Goal: Task Accomplishment & Management: Complete application form

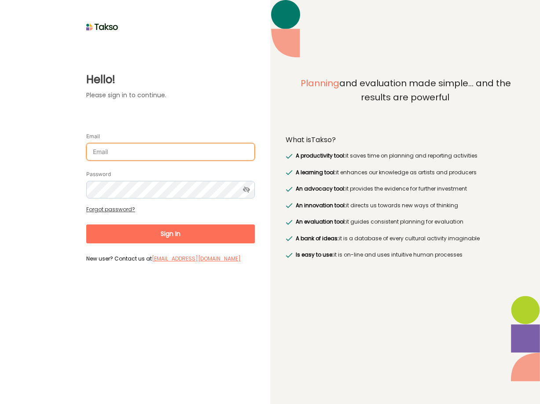
type input "[EMAIL_ADDRESS][DOMAIN_NAME]"
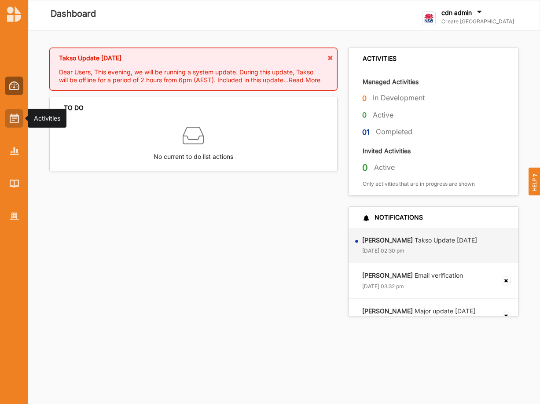
click at [8, 116] on div at bounding box center [14, 118] width 18 height 18
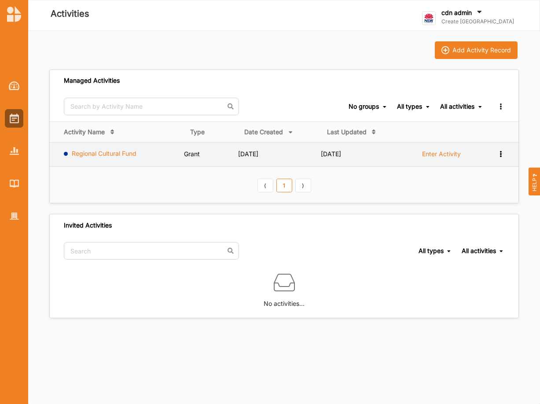
click at [92, 153] on link "Regional Cultural Fund" at bounding box center [104, 153] width 65 height 7
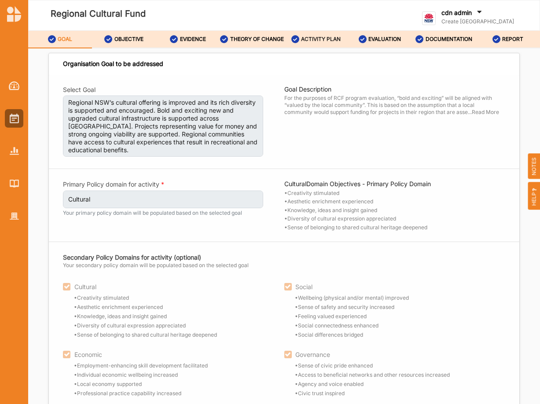
click at [325, 40] on label "ACTIVITY PLAN" at bounding box center [321, 39] width 40 height 7
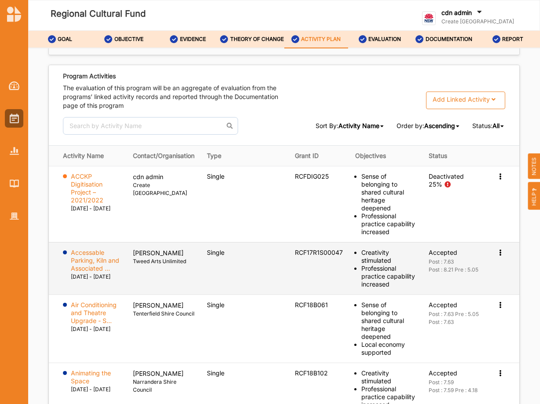
scroll to position [1600, 0]
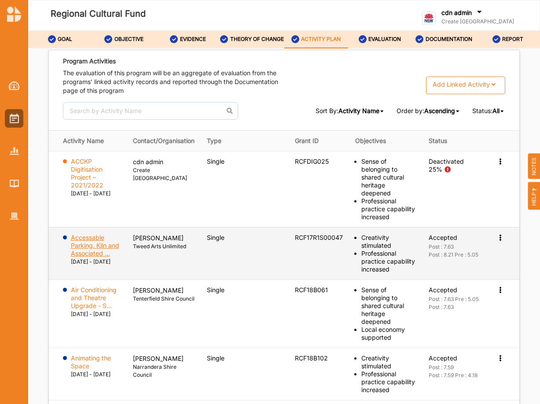
click at [89, 234] on label "Accessable Parking, Kiln and Associated ..." at bounding box center [96, 246] width 50 height 24
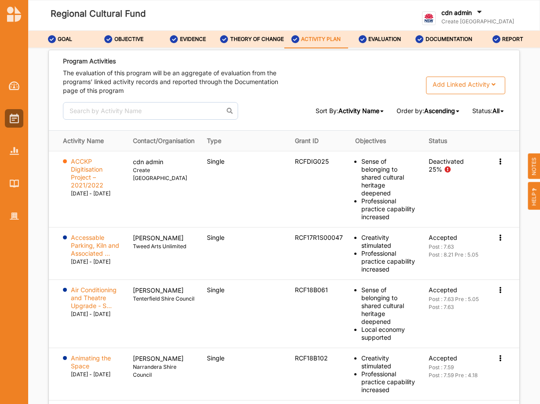
click at [472, 9] on label "cdn admin" at bounding box center [456, 13] width 30 height 8
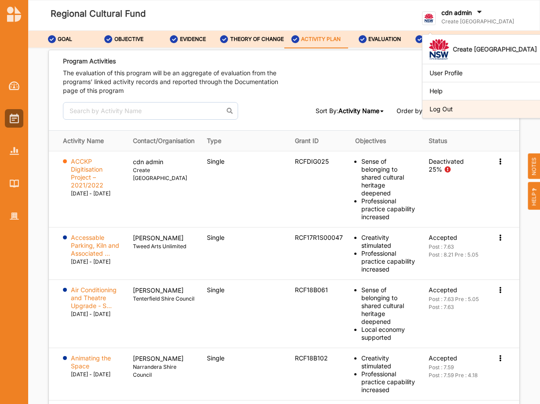
click at [465, 105] on div "Log Out" at bounding box center [483, 109] width 123 height 18
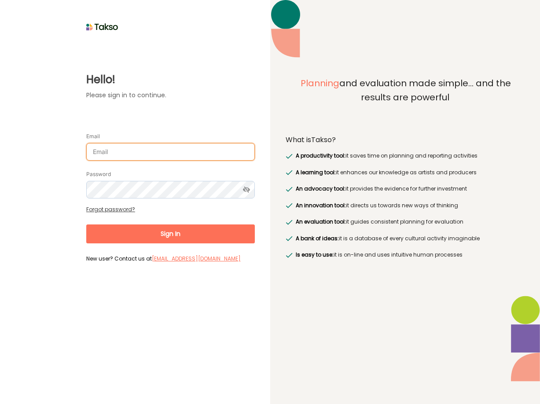
type input "cdn-admin@brimbank.vic.gov.au"
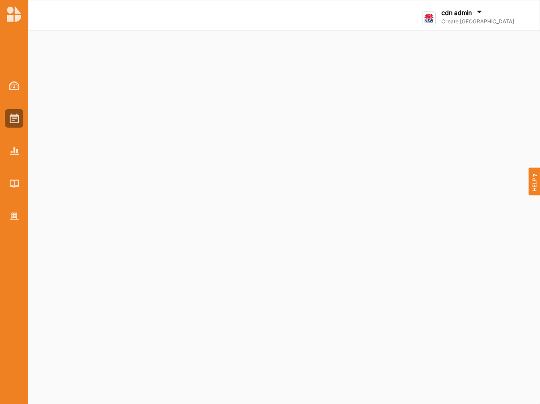
select select "3"
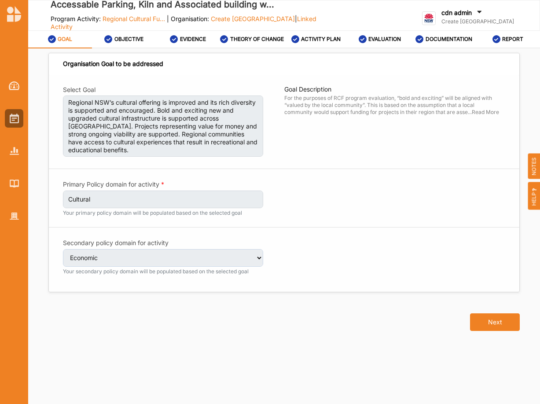
select select "3"
